Goal: Information Seeking & Learning: Check status

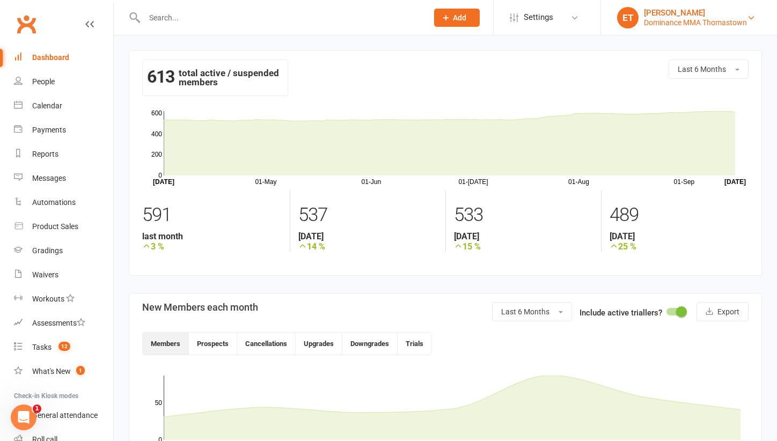
click at [720, 21] on div "Dominance MMA Thomastown" at bounding box center [695, 23] width 103 height 10
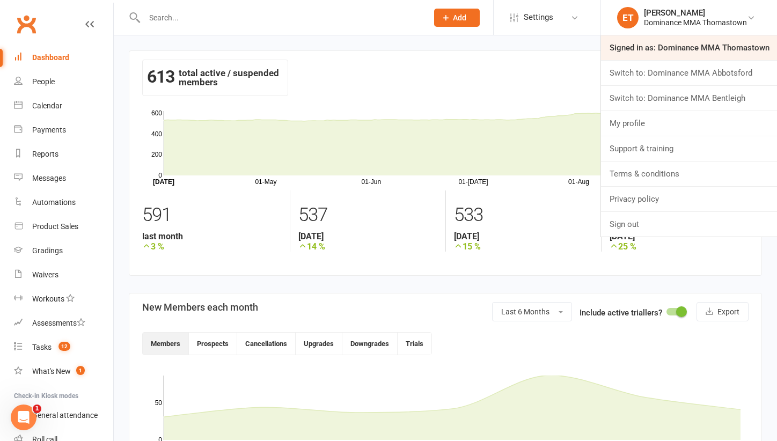
click at [696, 53] on link "Signed in as: Dominance MMA Thomastown" at bounding box center [689, 47] width 176 height 25
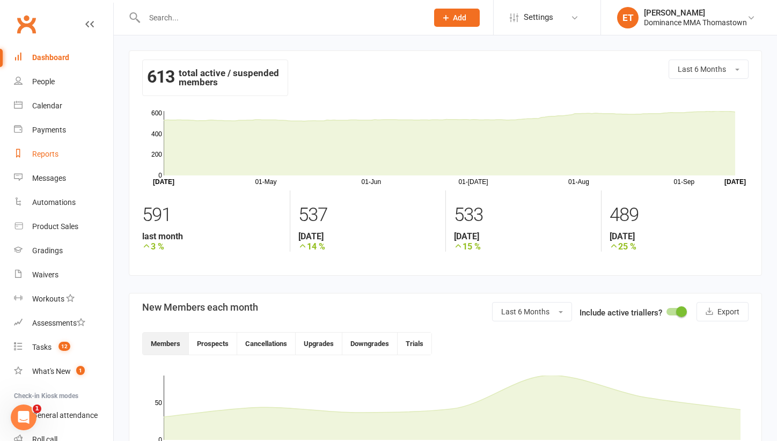
click at [64, 157] on link "Reports" at bounding box center [63, 154] width 99 height 24
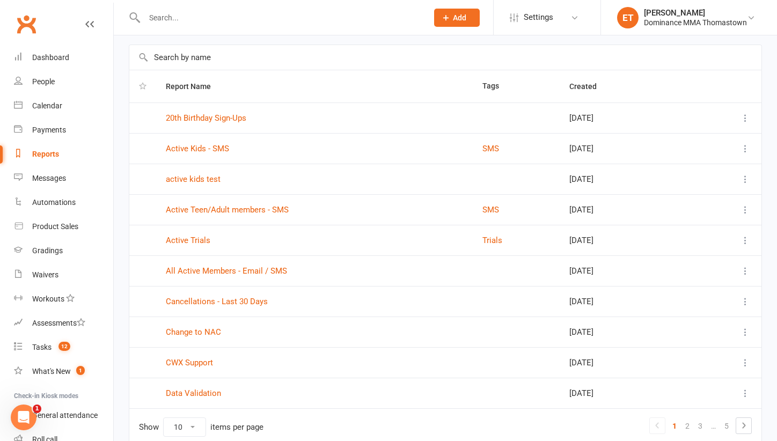
scroll to position [91, 0]
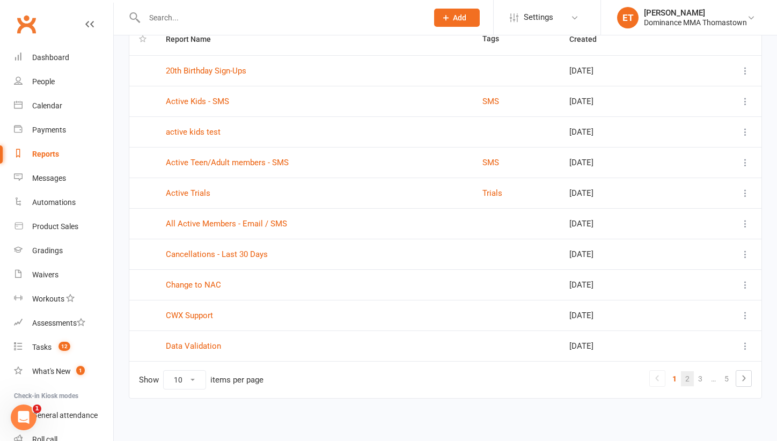
click at [687, 375] on link "2" at bounding box center [687, 378] width 13 height 15
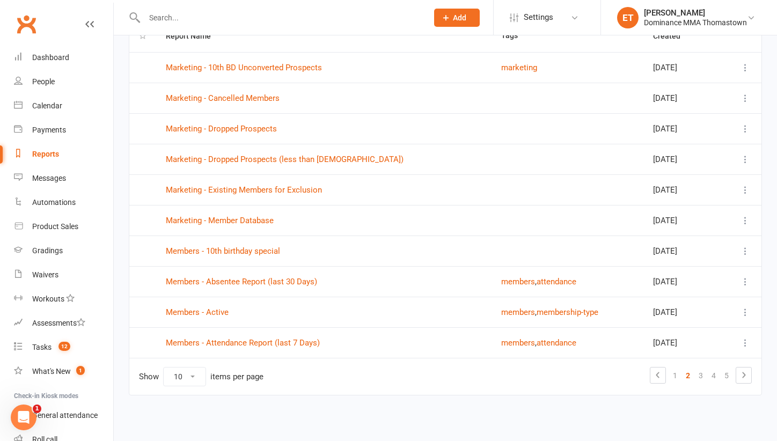
scroll to position [103, 0]
click at [700, 369] on link "3" at bounding box center [701, 375] width 13 height 15
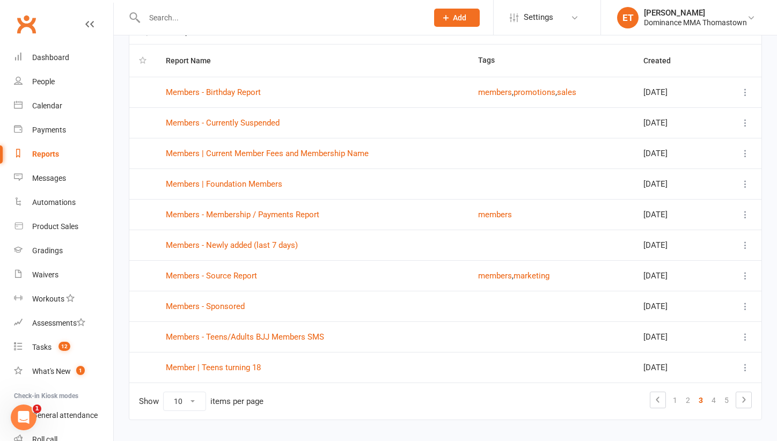
scroll to position [61, 0]
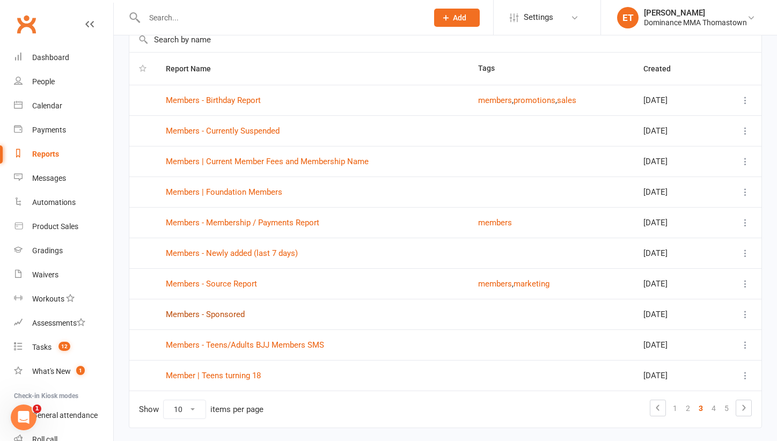
click at [229, 315] on link "Members - Sponsored" at bounding box center [205, 315] width 79 height 10
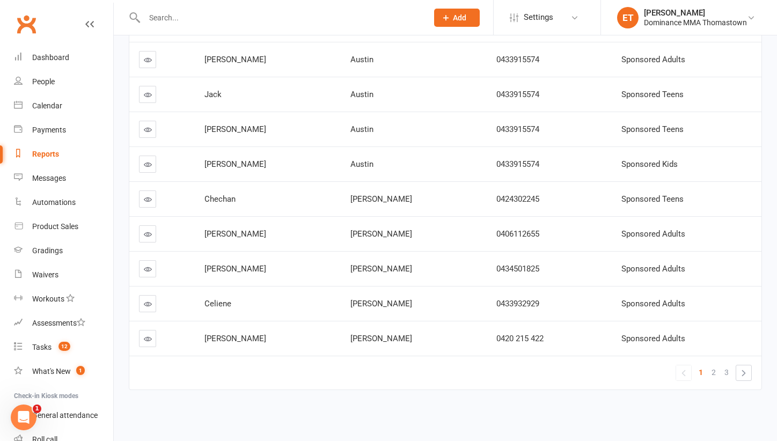
scroll to position [208, 0]
click at [728, 365] on span "3" at bounding box center [727, 372] width 4 height 15
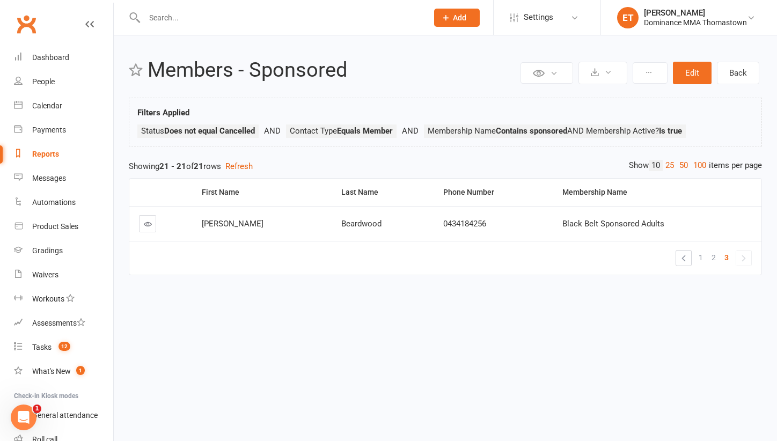
scroll to position [0, 0]
click at [664, 160] on link "25" at bounding box center [670, 165] width 14 height 11
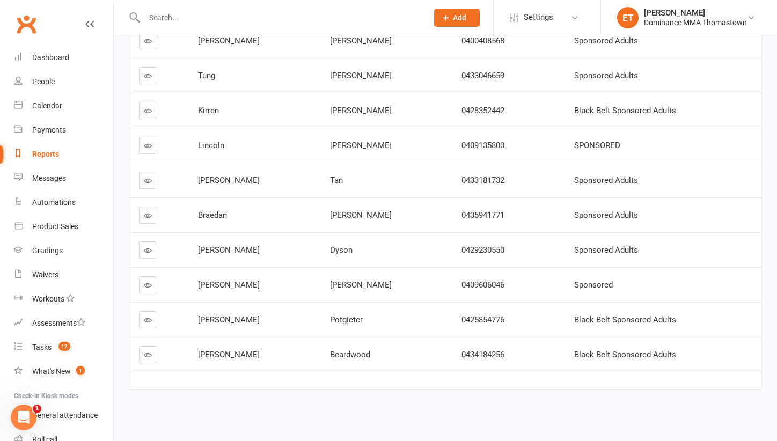
scroll to position [576, 0]
click at [734, 12] on div "[PERSON_NAME]" at bounding box center [695, 13] width 103 height 10
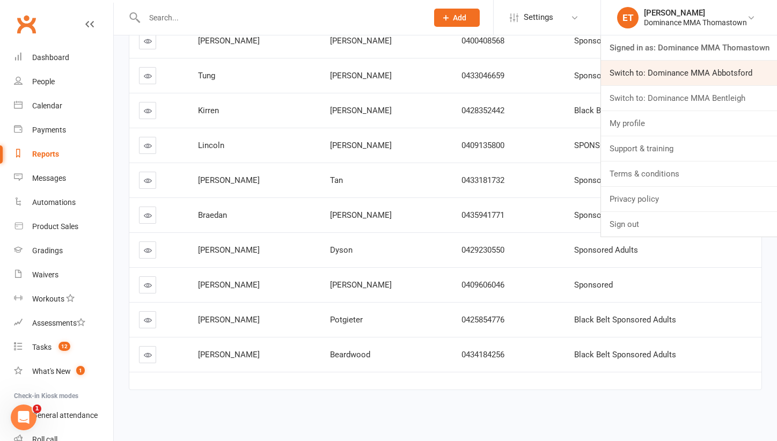
click at [713, 82] on link "Switch to: Dominance MMA Abbotsford" at bounding box center [689, 73] width 176 height 25
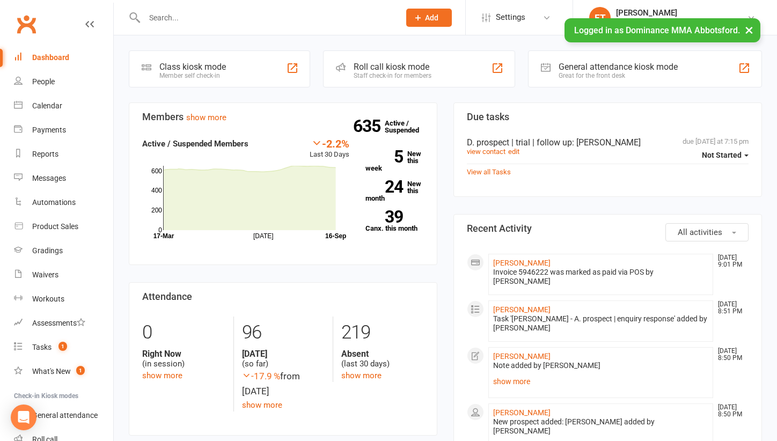
click at [55, 60] on div "Dashboard" at bounding box center [50, 57] width 37 height 9
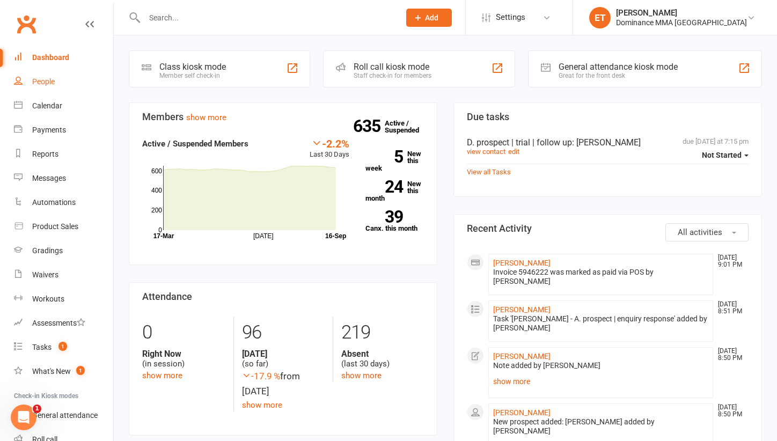
click at [48, 83] on div "People" at bounding box center [43, 81] width 23 height 9
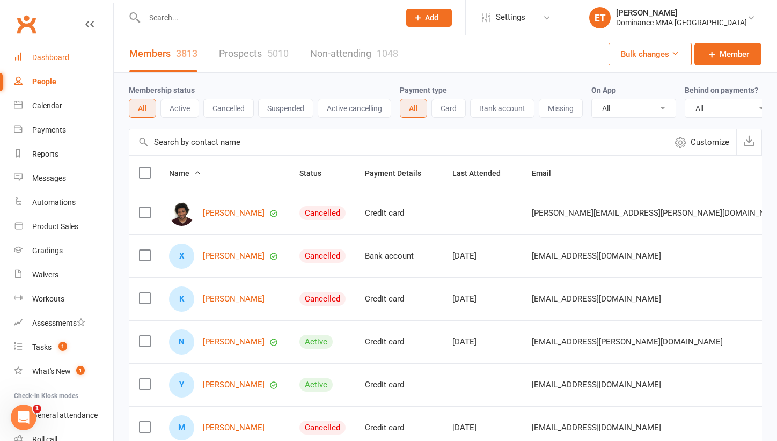
click at [58, 58] on div "Dashboard" at bounding box center [50, 57] width 37 height 9
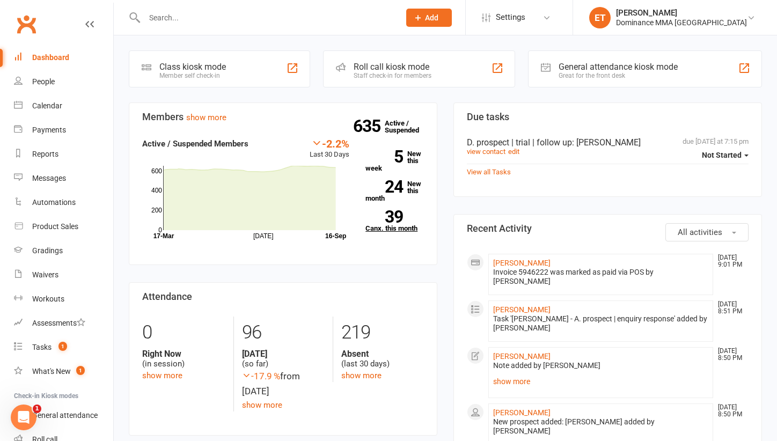
click at [381, 225] on link "39 Canx. this month" at bounding box center [395, 220] width 59 height 21
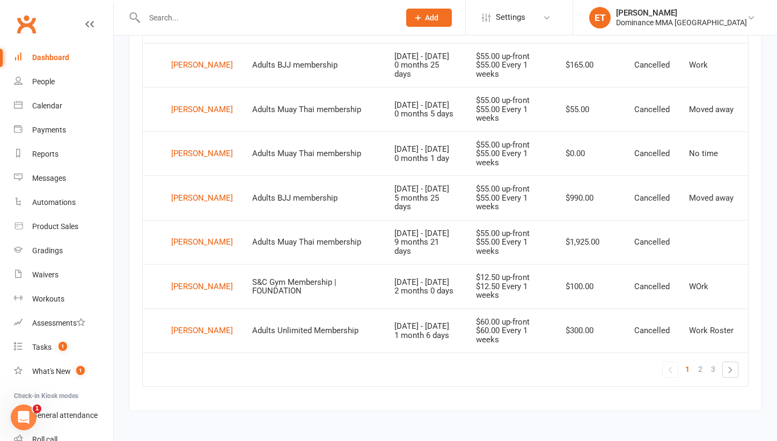
scroll to position [838, 0]
click at [56, 347] on count-badge "1" at bounding box center [60, 347] width 14 height 9
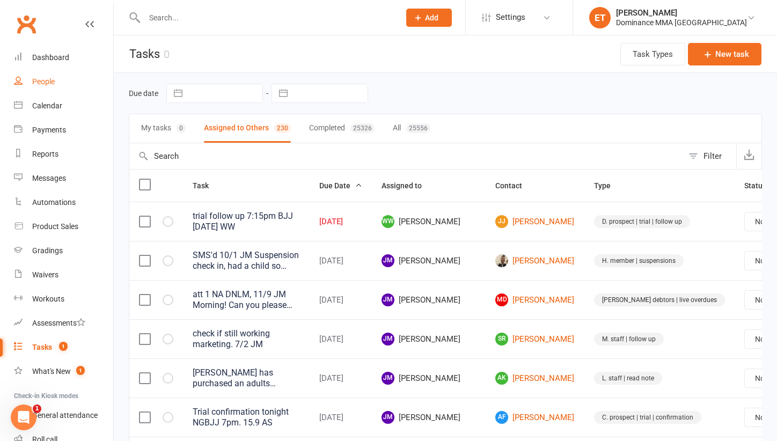
click at [48, 83] on div "People" at bounding box center [43, 81] width 23 height 9
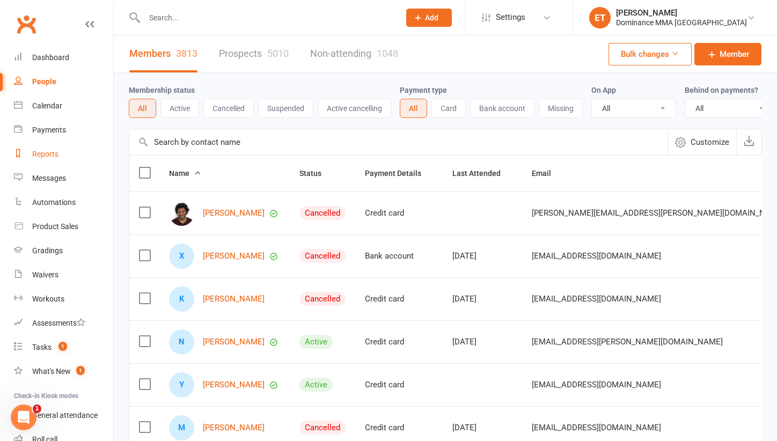
click at [49, 157] on div "Reports" at bounding box center [45, 154] width 26 height 9
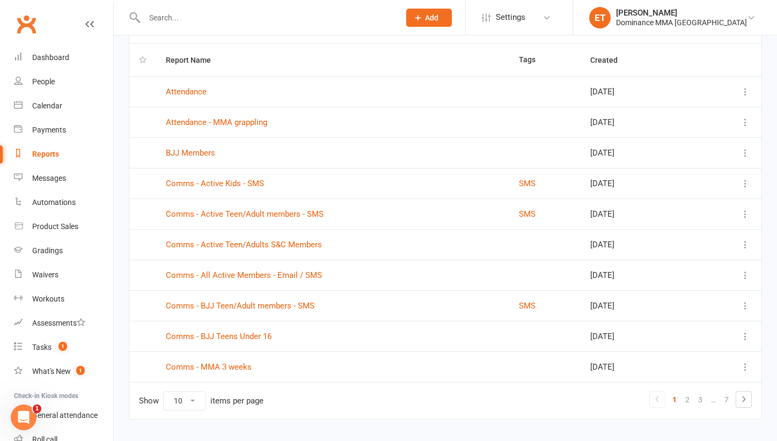
scroll to position [70, 0]
click at [240, 181] on link "Comms - Active Kids - SMS" at bounding box center [215, 183] width 98 height 10
